Goal: Task Accomplishment & Management: Use online tool/utility

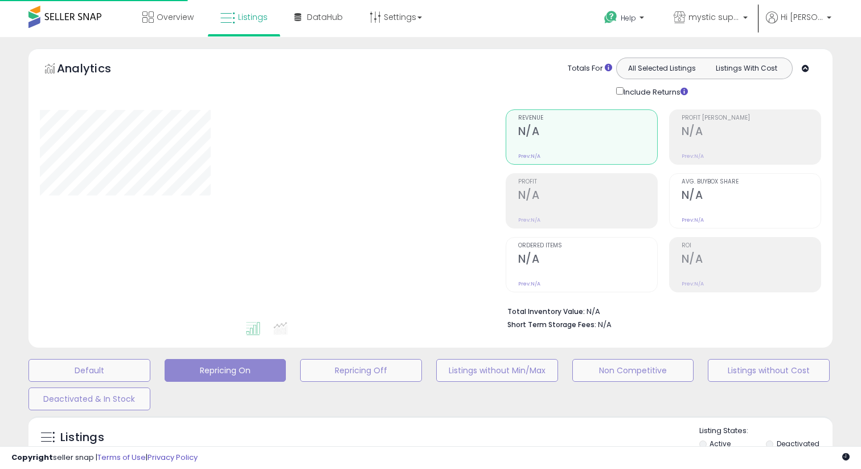
scroll to position [230, 0]
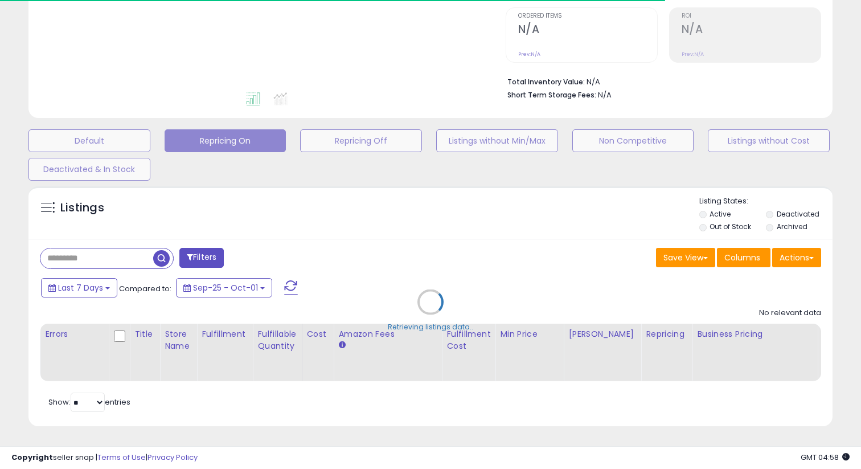
type input "**********"
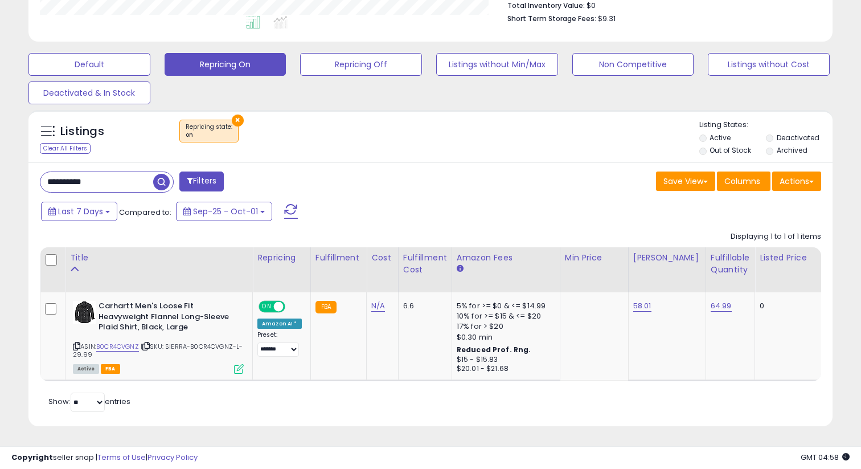
scroll to position [234, 465]
click at [455, 67] on button "Listings without Min/Max" at bounding box center [497, 64] width 122 height 23
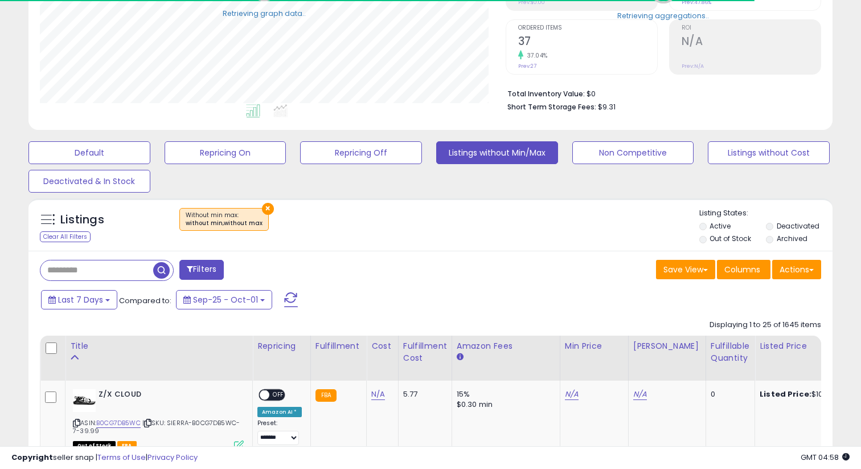
scroll to position [306, 0]
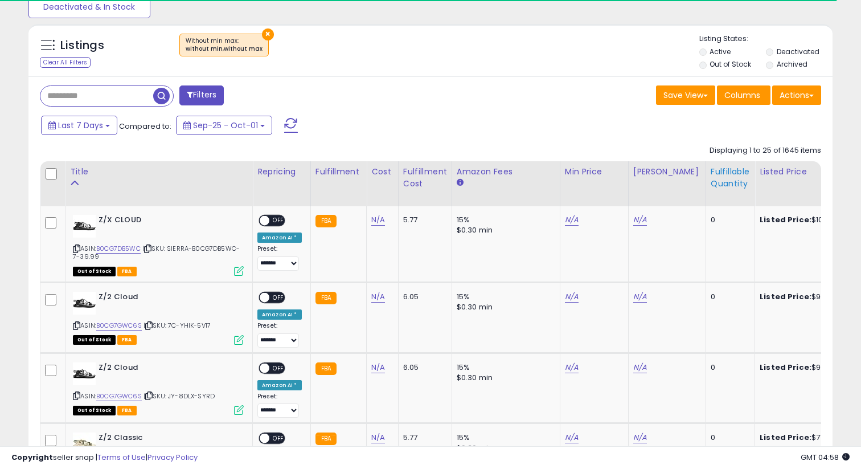
click at [711, 175] on div "Fulfillable Quantity" at bounding box center [730, 178] width 39 height 24
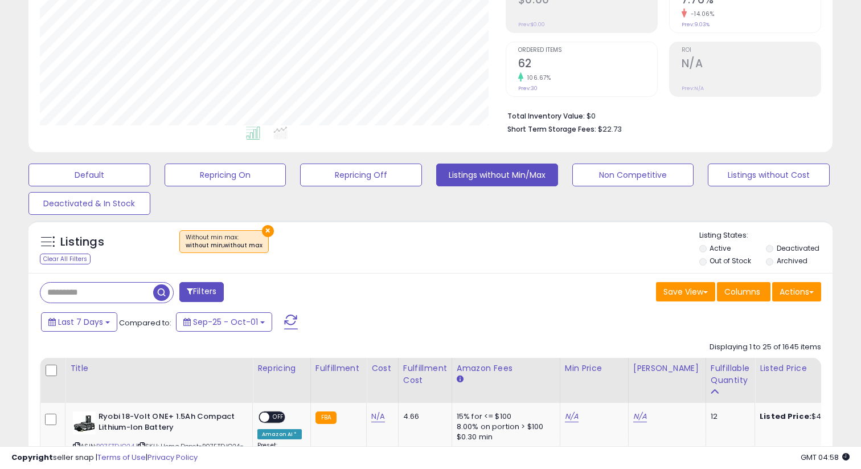
scroll to position [0, 0]
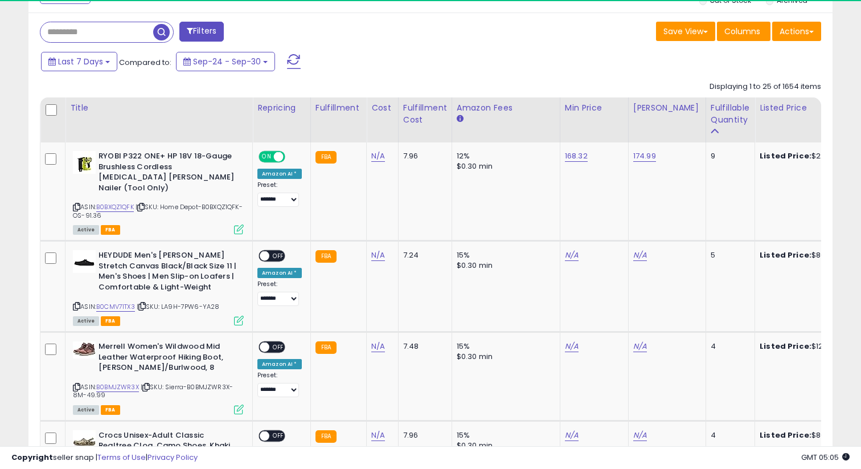
scroll to position [234, 465]
